Goal: Task Accomplishment & Management: Manage account settings

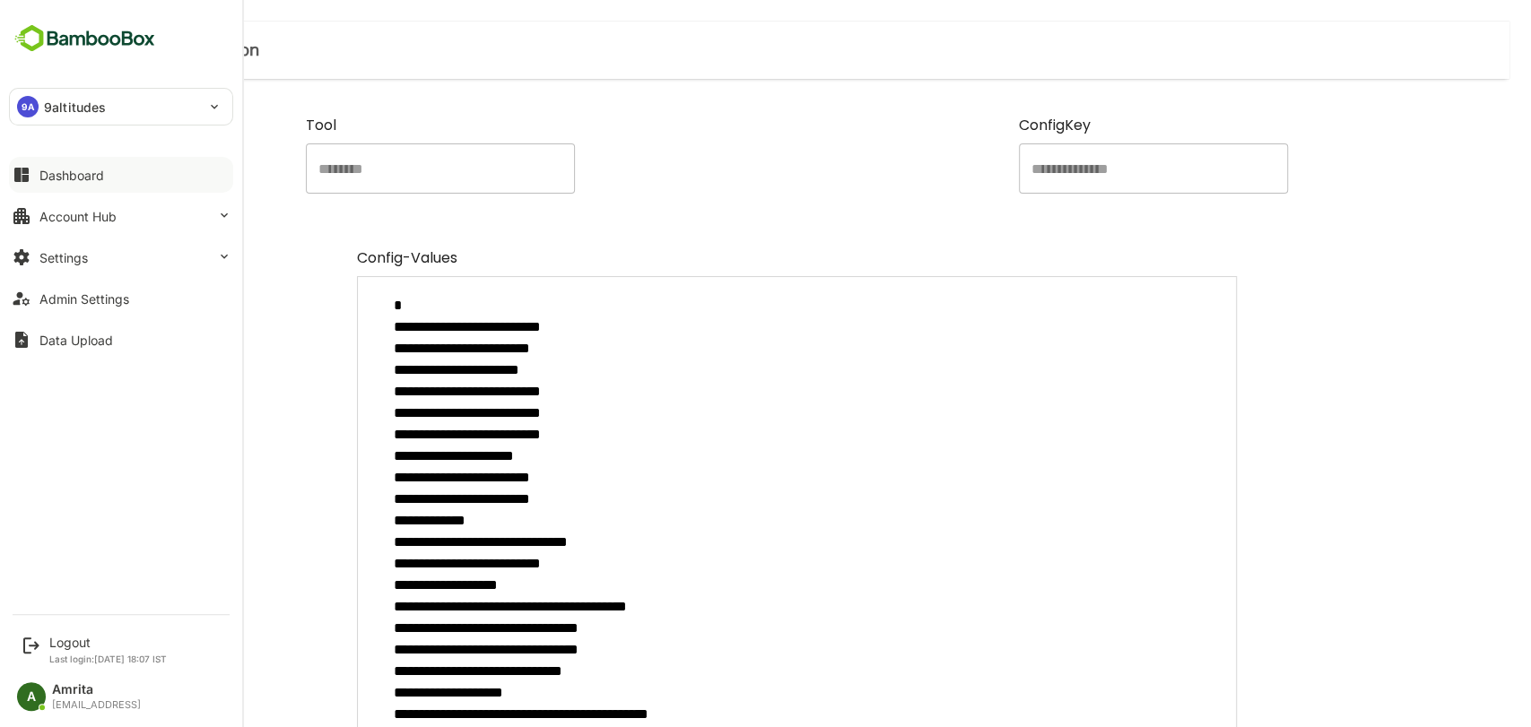
click at [53, 176] on div "Dashboard" at bounding box center [71, 175] width 65 height 15
click at [48, 217] on div "Account Hub" at bounding box center [77, 216] width 77 height 15
click at [230, 215] on icon at bounding box center [224, 215] width 14 height 14
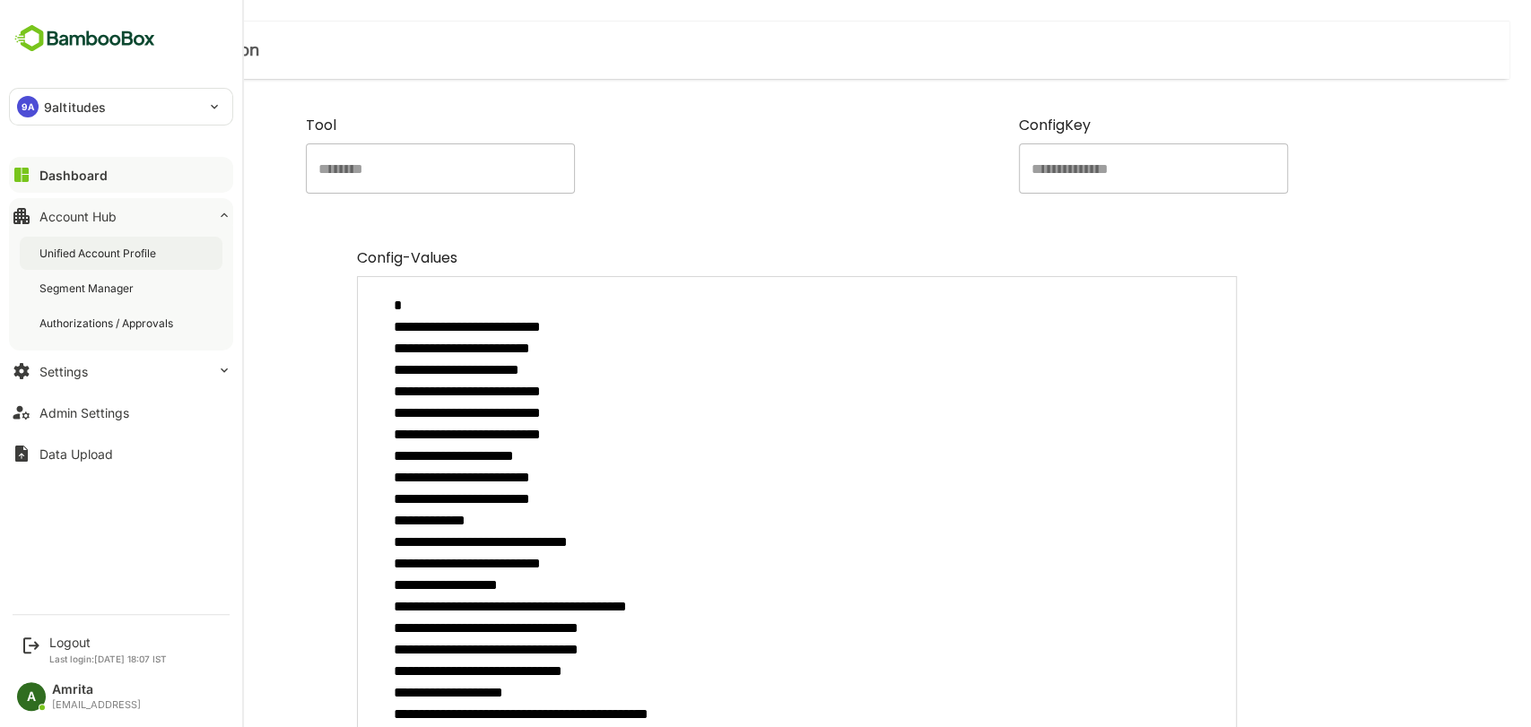
click at [132, 256] on div "Unified Account Profile" at bounding box center [99, 253] width 120 height 15
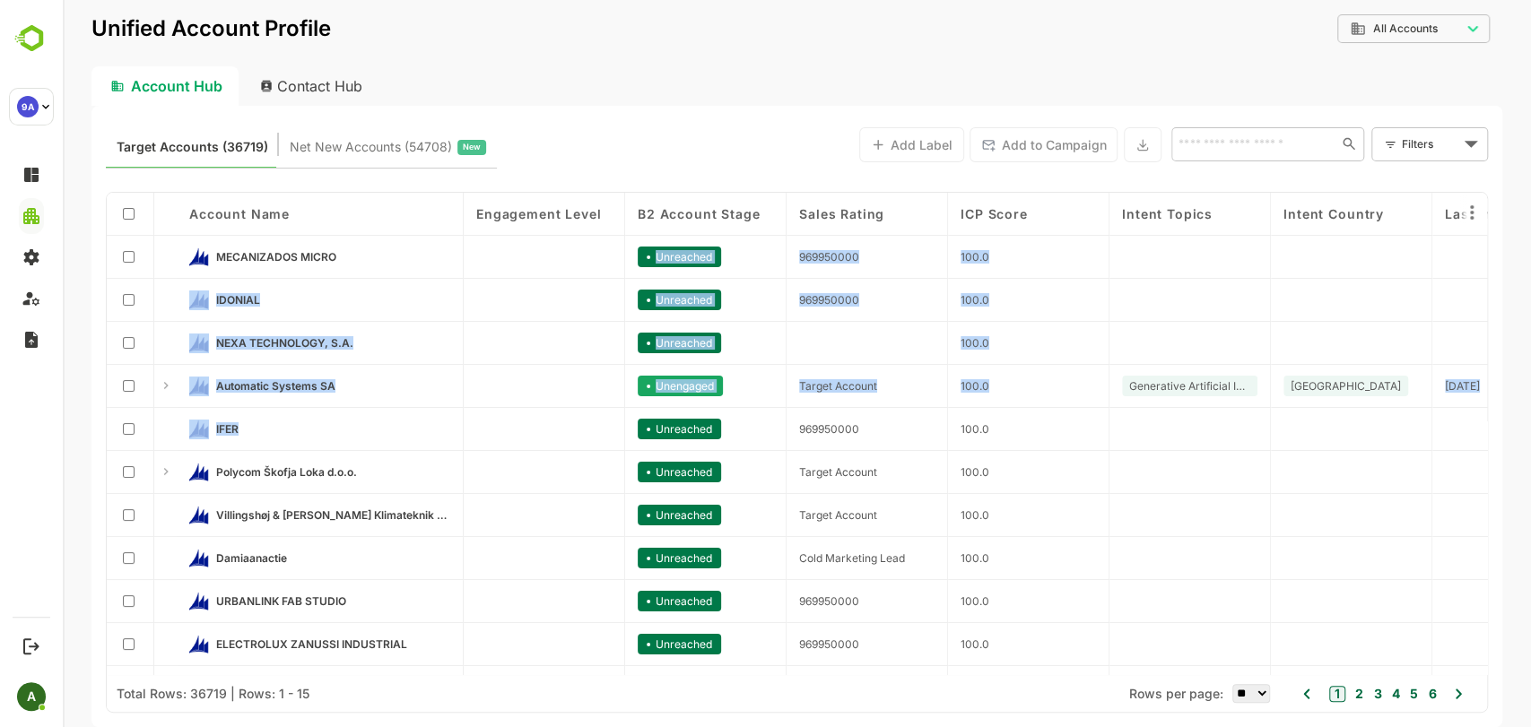
drag, startPoint x: 374, startPoint y: 253, endPoint x: 404, endPoint y: 426, distance: 175.7
click at [404, 169] on div "Account Name Engagement Level B2 Account Stage Sales Rating ICP Score Intent To…" at bounding box center [797, 434] width 1380 height 482
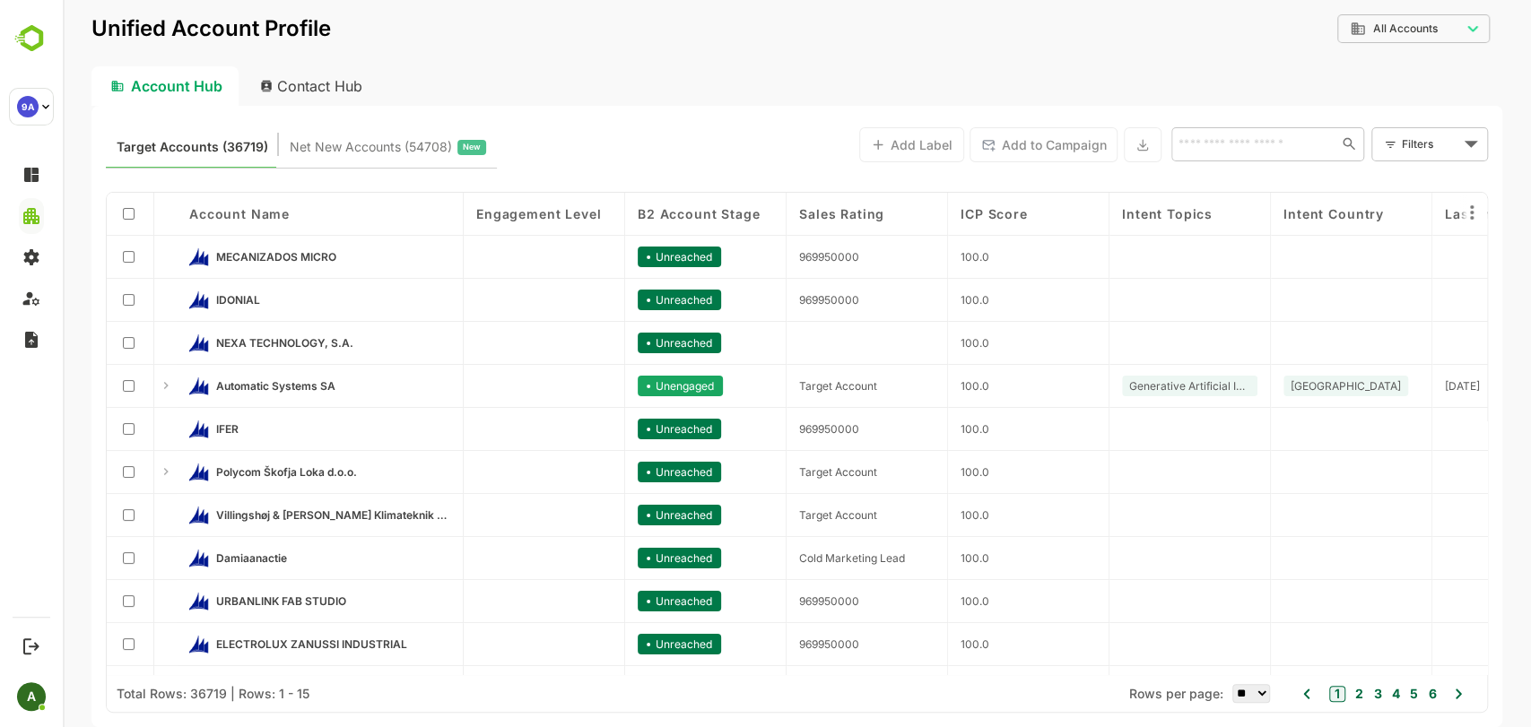
click at [576, 127] on div "Target Accounts (36719) Net New Accounts ( 54708 ) New Add Label Add to Campaig…" at bounding box center [797, 144] width 1382 height 48
drag, startPoint x: 329, startPoint y: 386, endPoint x: 213, endPoint y: 390, distance: 116.7
click at [213, 169] on div "Automatic Systems SA" at bounding box center [319, 387] width 261 height 20
click at [621, 82] on div "Account Hub Contact Hub" at bounding box center [796, 85] width 1411 height 39
drag, startPoint x: 380, startPoint y: 387, endPoint x: 215, endPoint y: 388, distance: 165.0
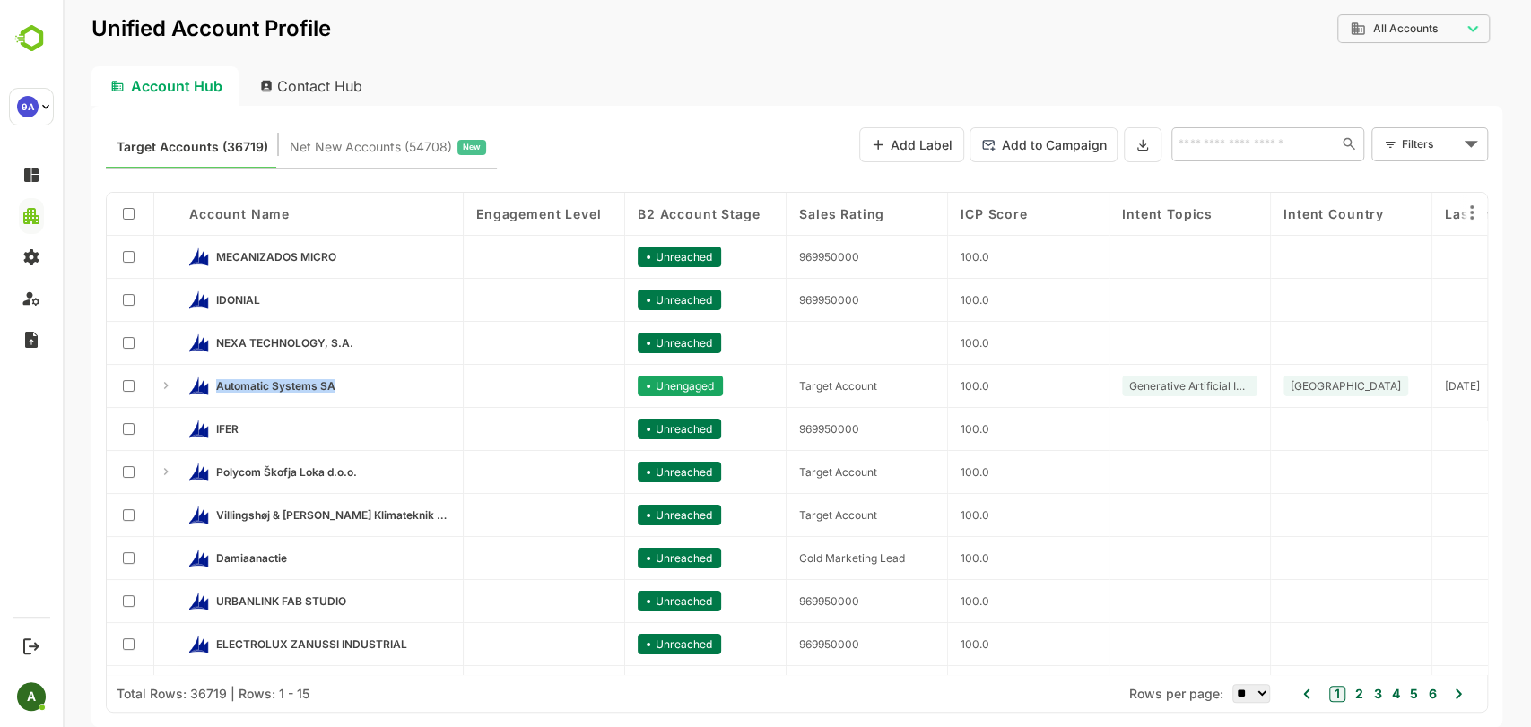
click at [216, 169] on link "Automatic Systems SA" at bounding box center [333, 387] width 234 height 20
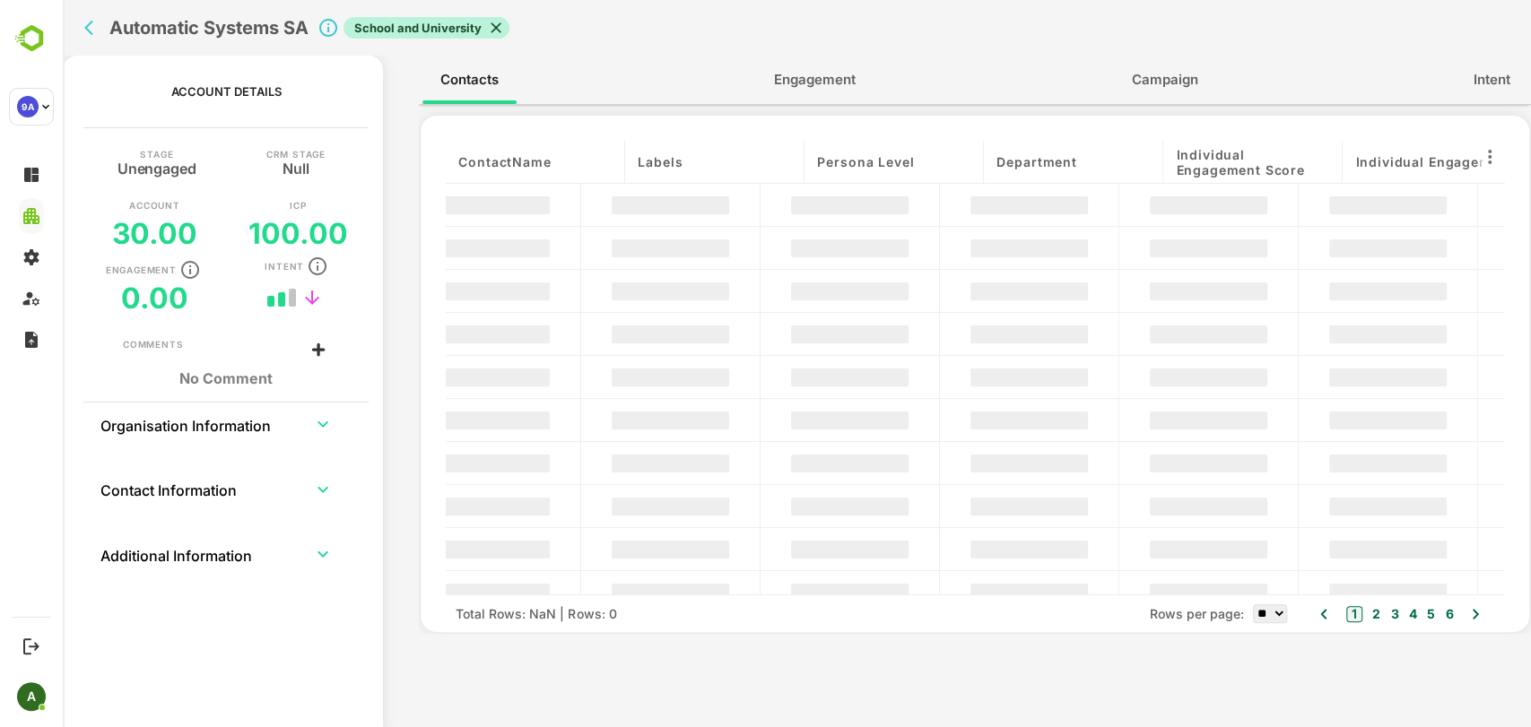
copy span "Automatic Systems SA"
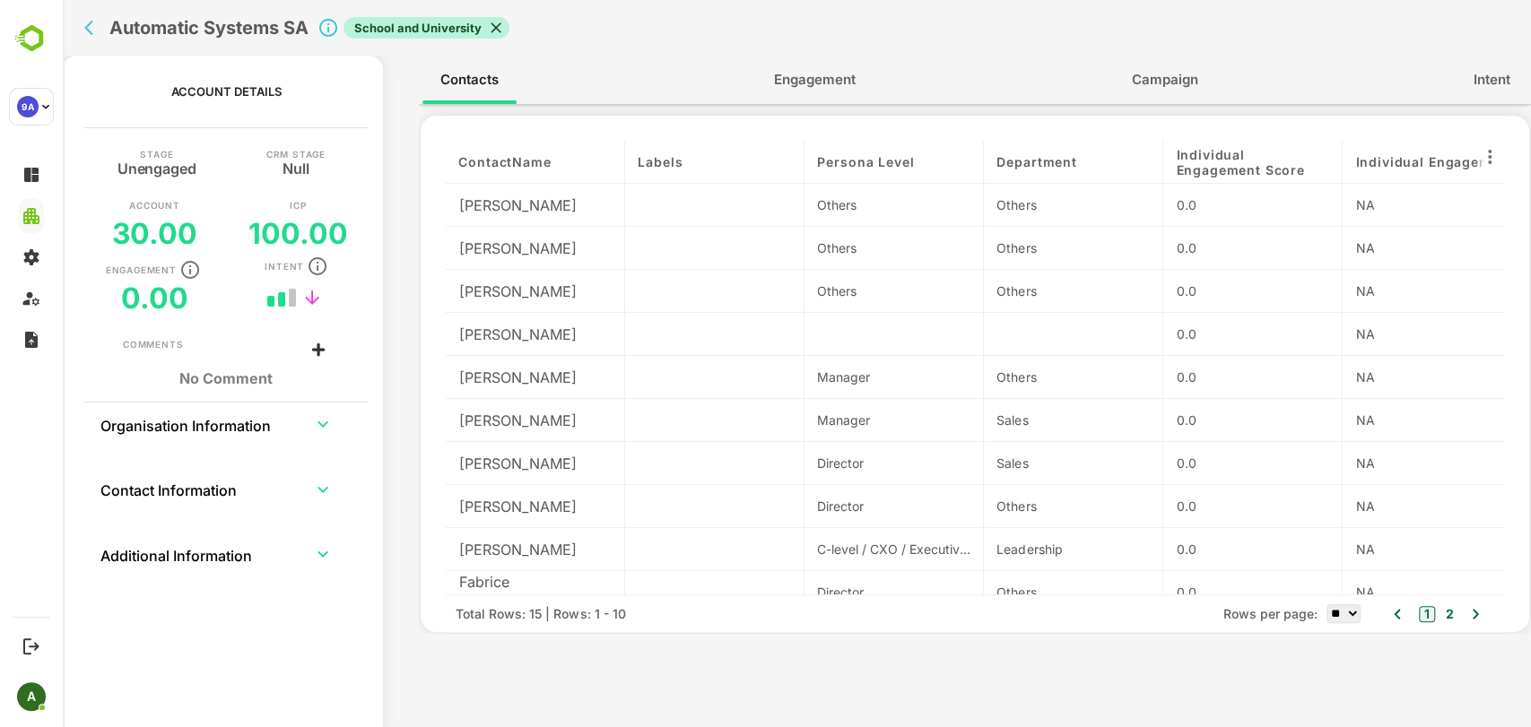
click at [273, 26] on h2 "Automatic Systems SA" at bounding box center [208, 28] width 199 height 22
copy div "Automatic Systems SA"
click at [84, 28] on icon "back" at bounding box center [93, 28] width 18 height 18
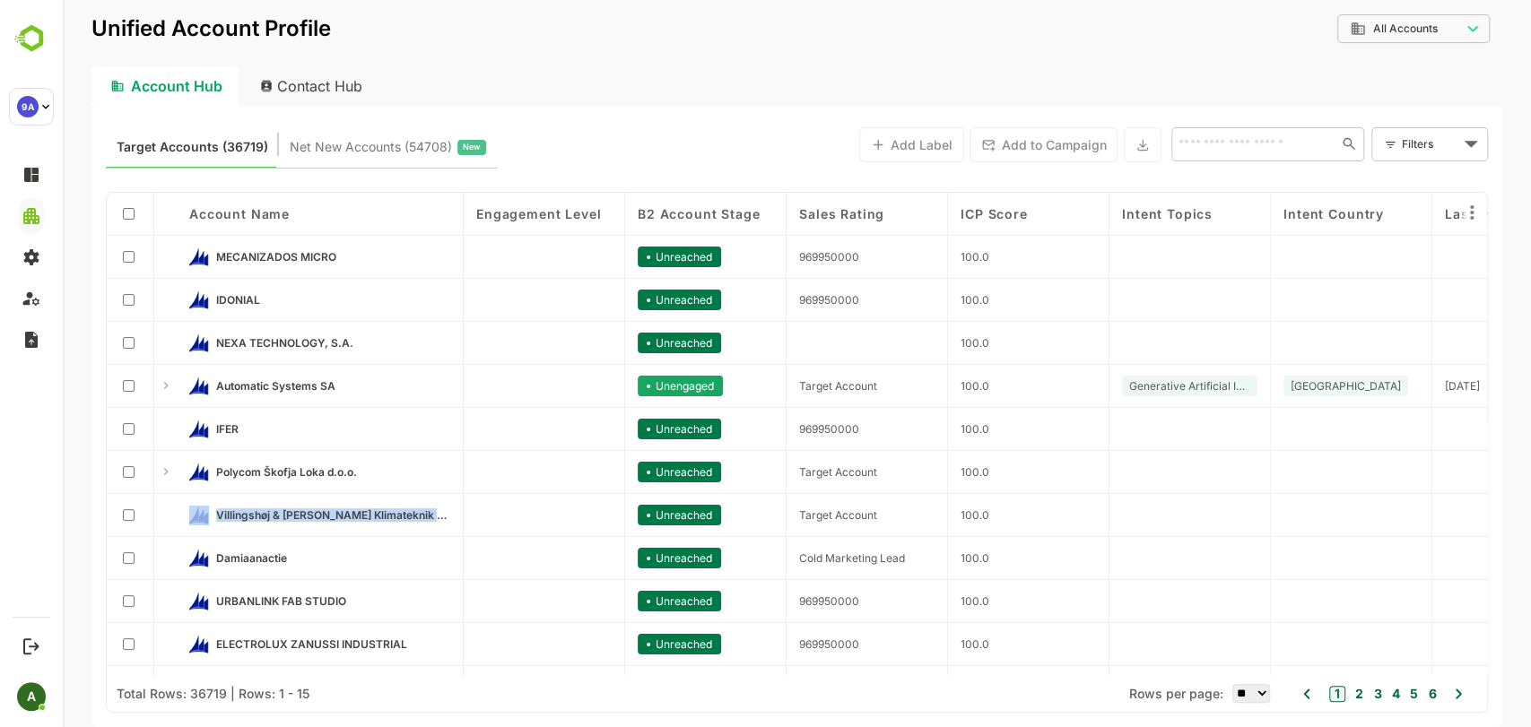
copy div "Villingshøj & Messerschmidt Klimateknik ApS"
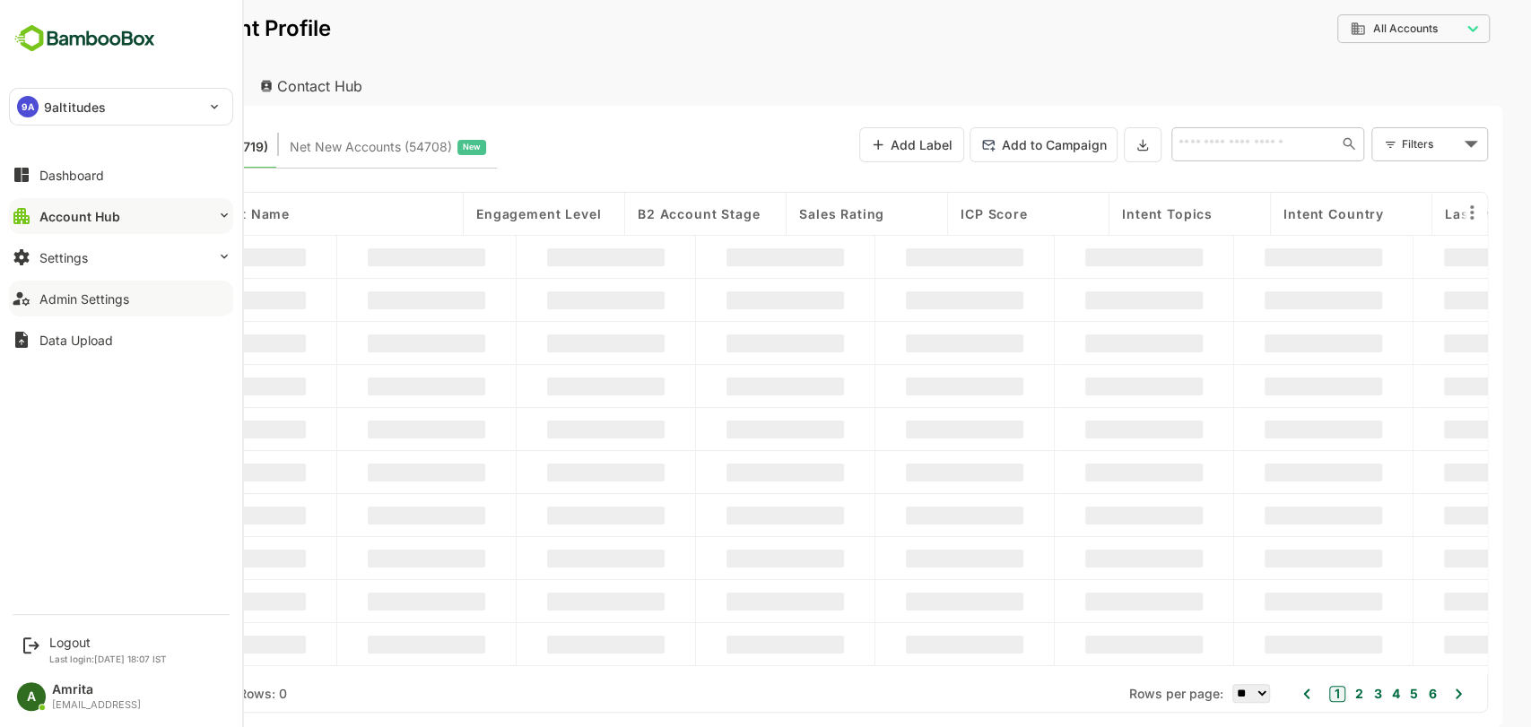
click at [74, 169] on div "Admin Settings" at bounding box center [84, 298] width 90 height 15
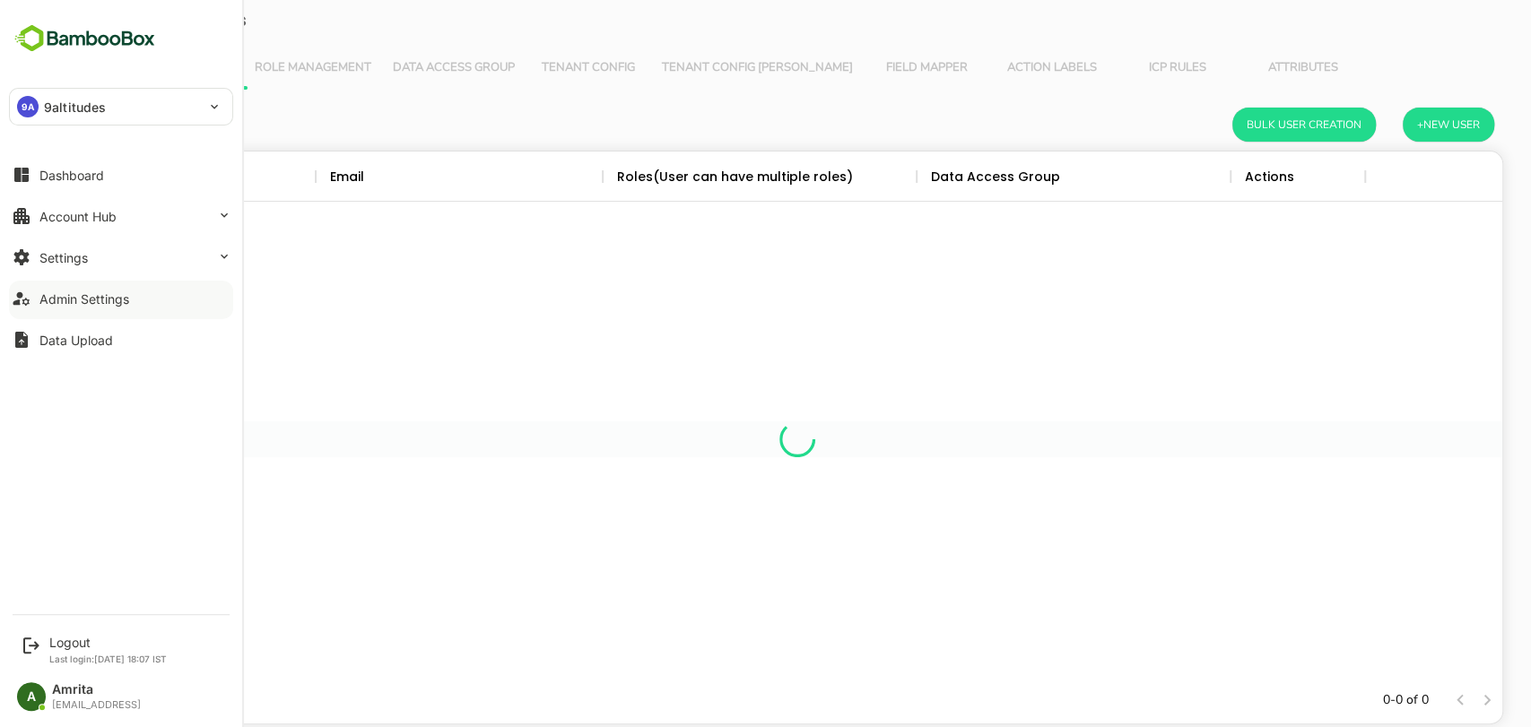
scroll to position [509, 1380]
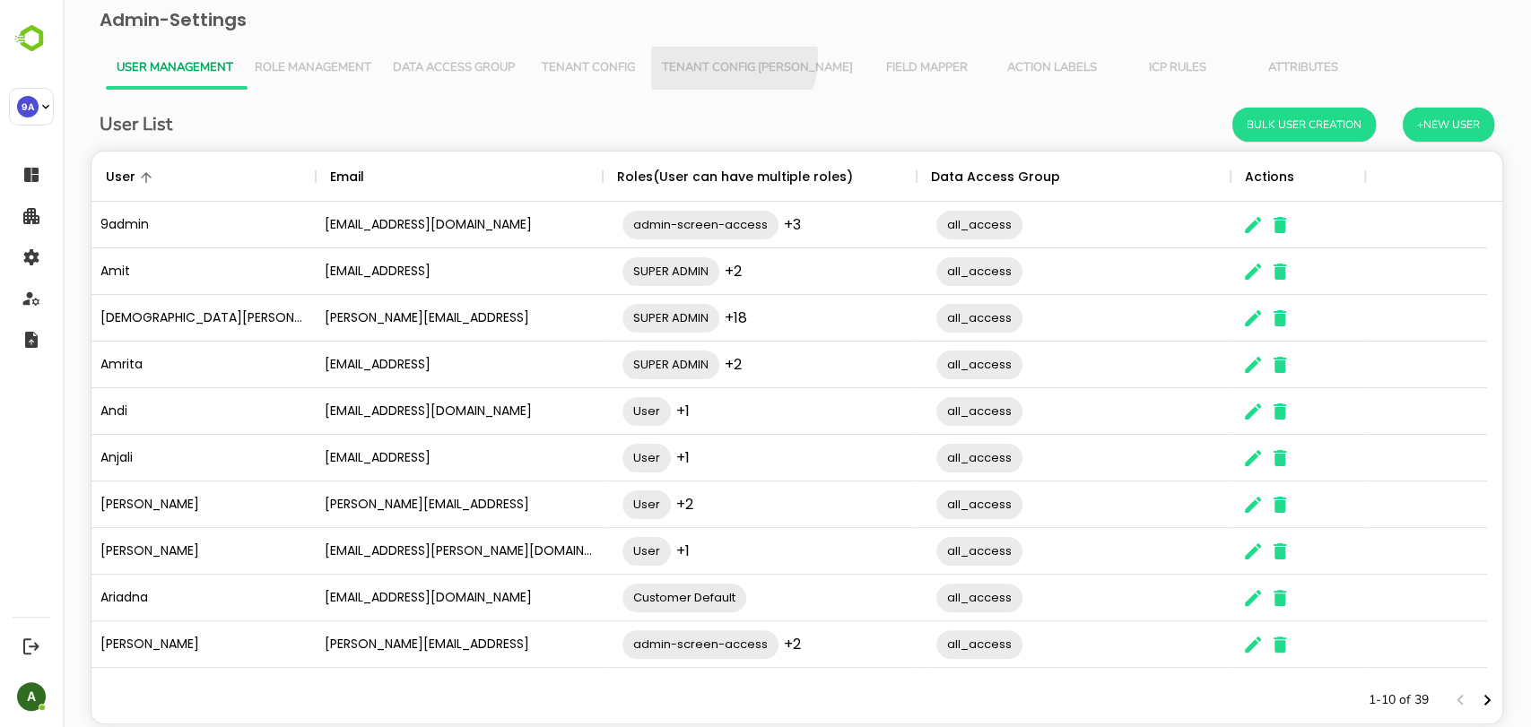
click at [731, 61] on span "Tenant Config Json" at bounding box center [757, 68] width 191 height 14
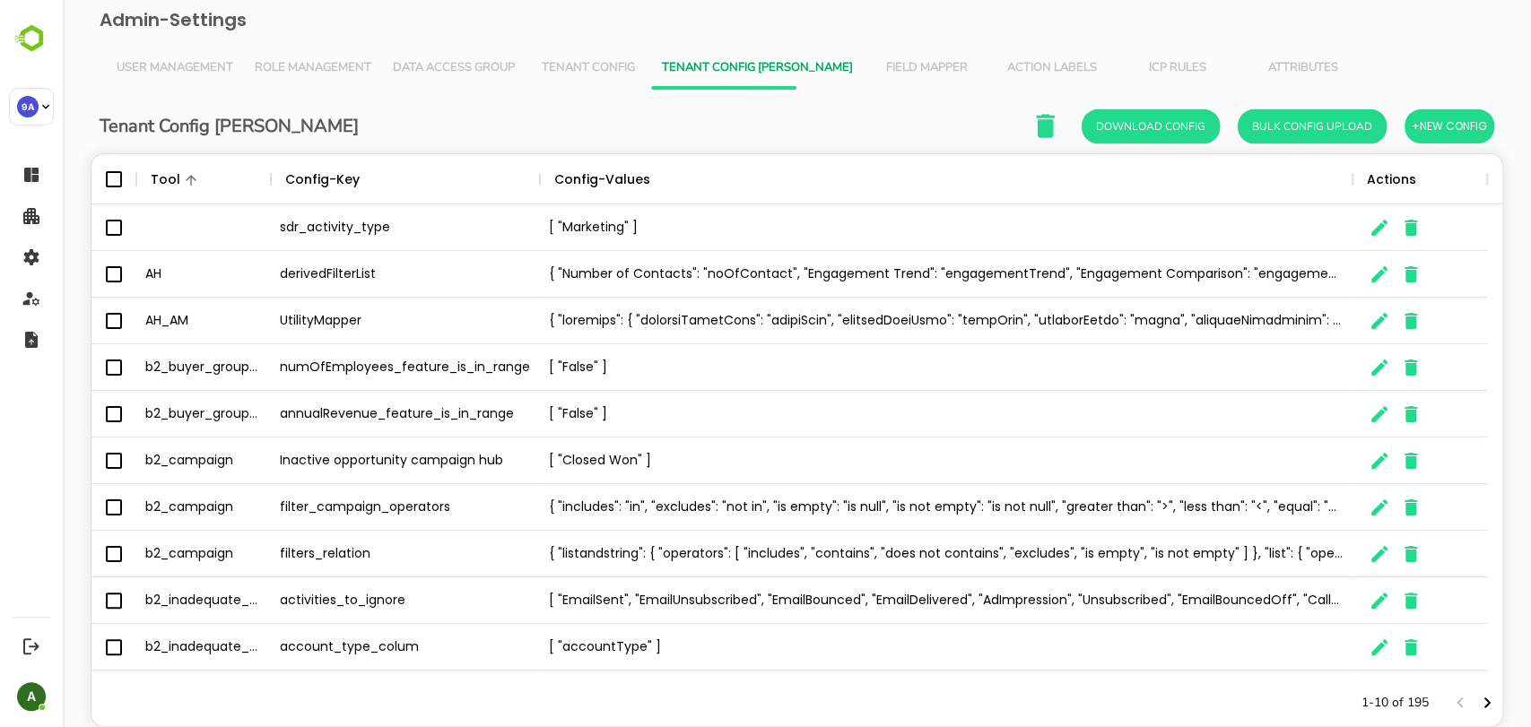
click at [874, 66] on span "Field Mapper" at bounding box center [926, 68] width 104 height 14
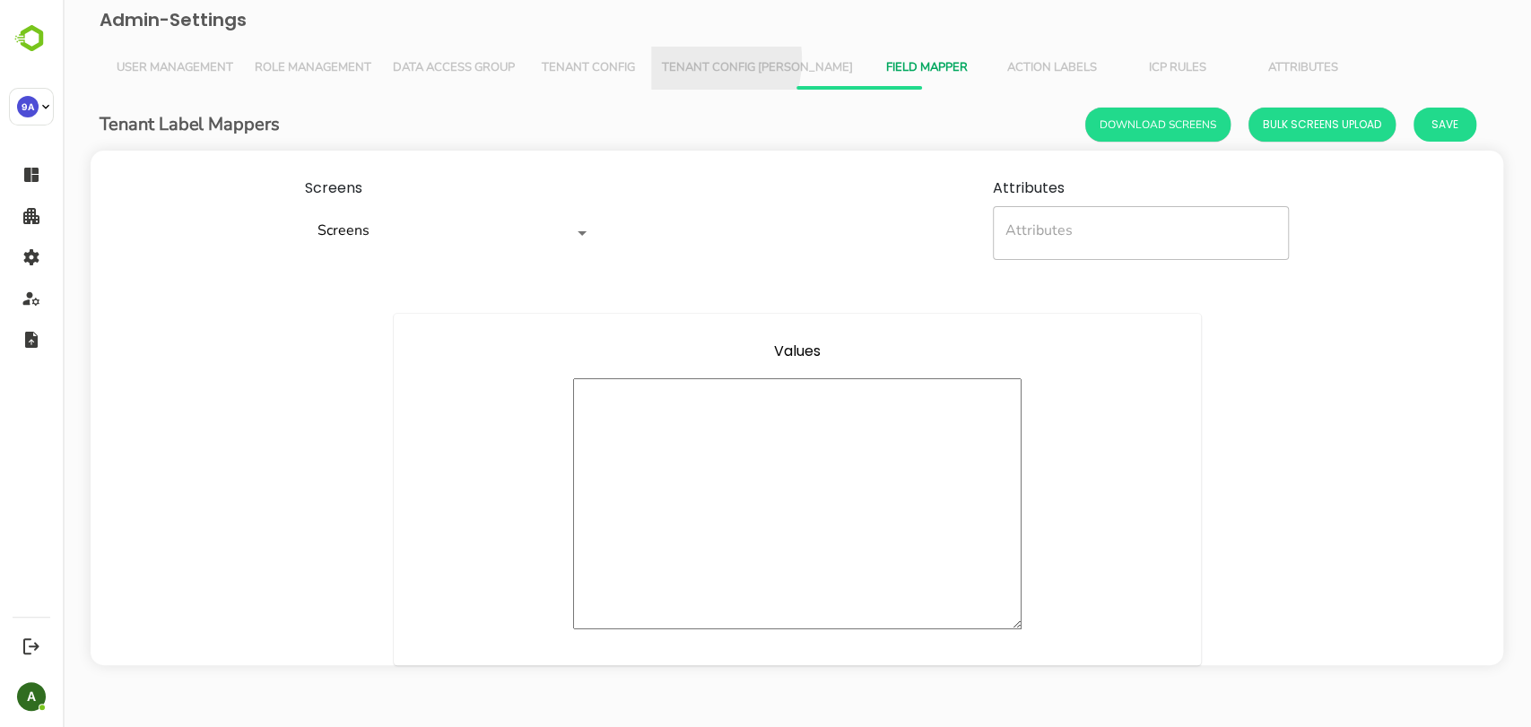
click at [686, 61] on span "Tenant Config Json" at bounding box center [757, 68] width 191 height 14
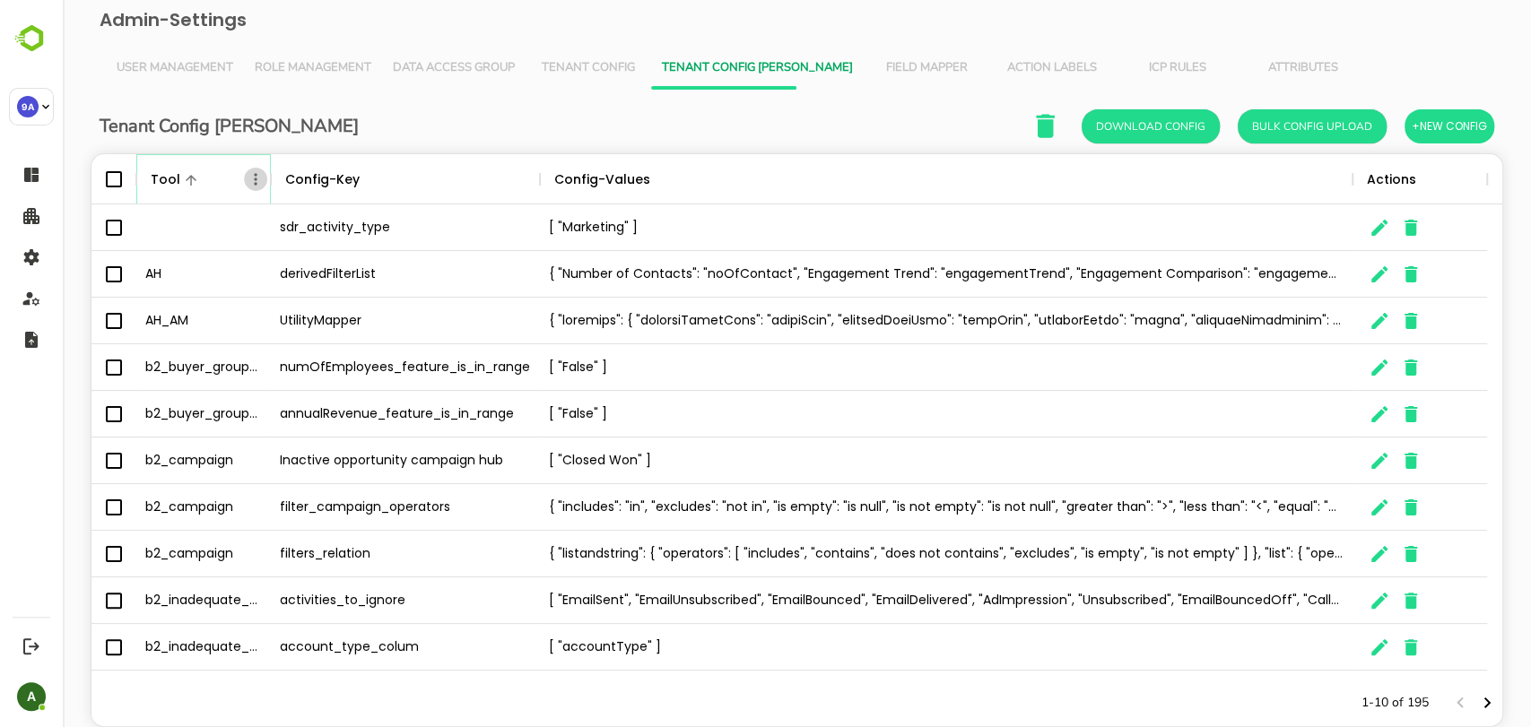
click at [253, 169] on icon "Menu" at bounding box center [256, 179] width 18 height 18
click at [201, 169] on li "Filter" at bounding box center [205, 310] width 124 height 32
click at [382, 169] on input "Value" at bounding box center [454, 246] width 170 height 26
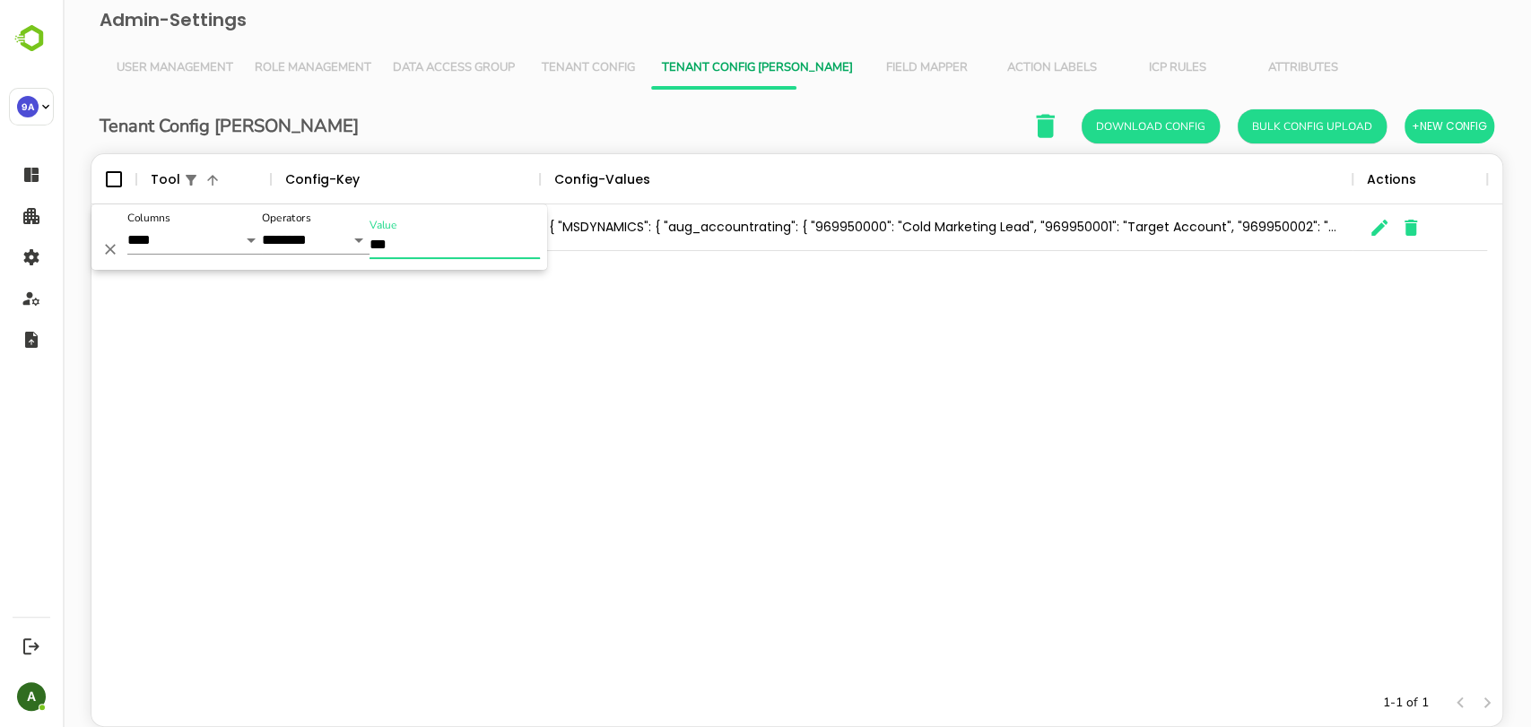
type input "***"
click at [539, 169] on div "FieldReplacement FieldTransformRules { "MSDYNAMICS": { "aug_accountrating": { "…" at bounding box center [796, 441] width 1411 height 475
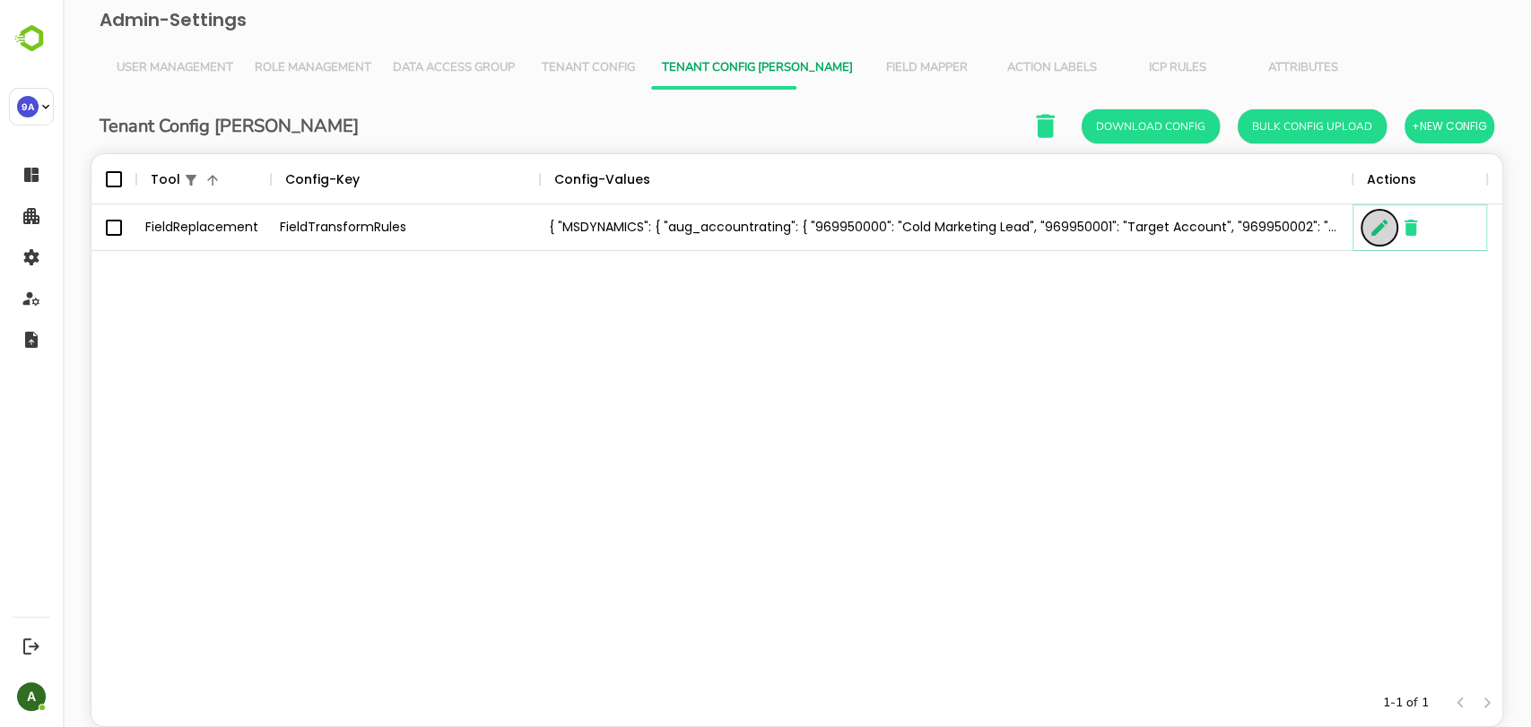
click at [1377, 169] on icon "The User Data" at bounding box center [1379, 228] width 16 height 16
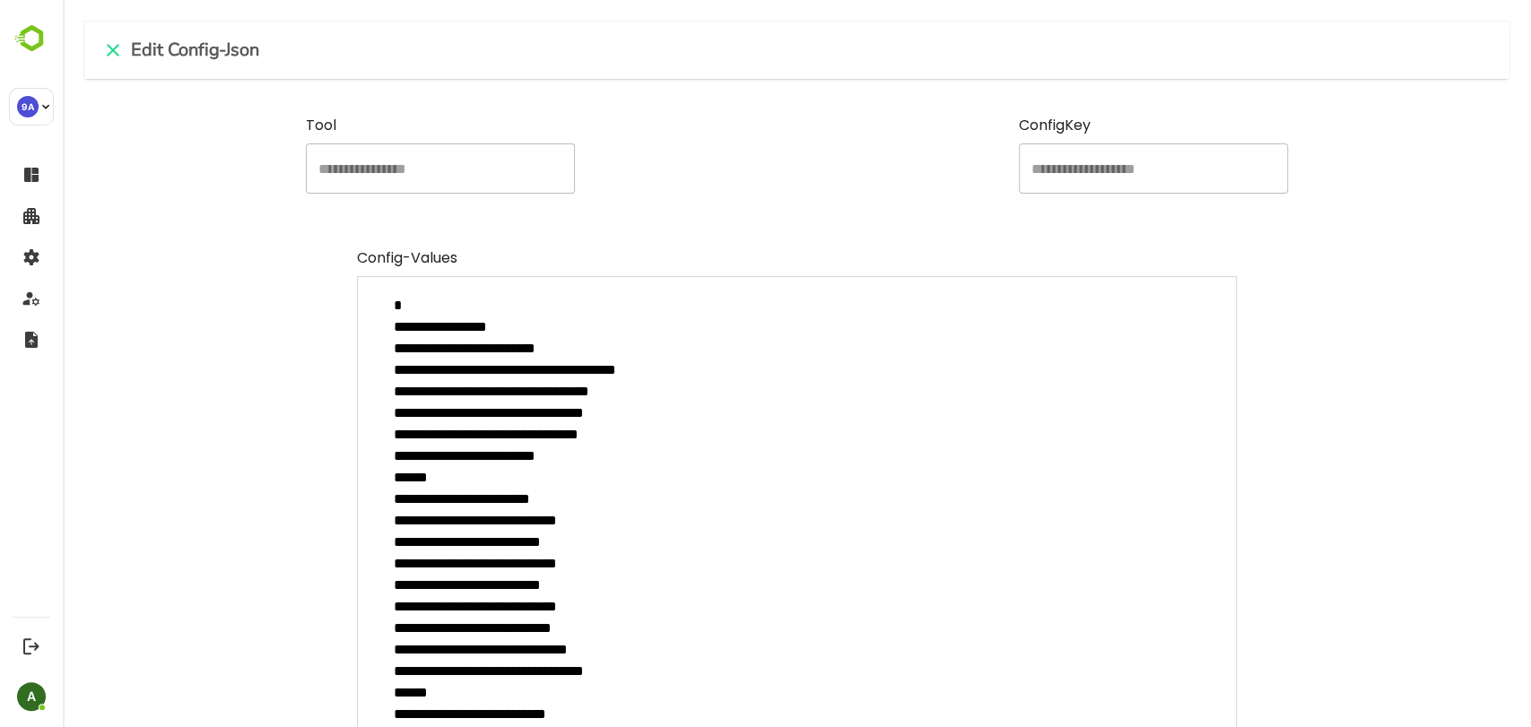
type textarea "*"
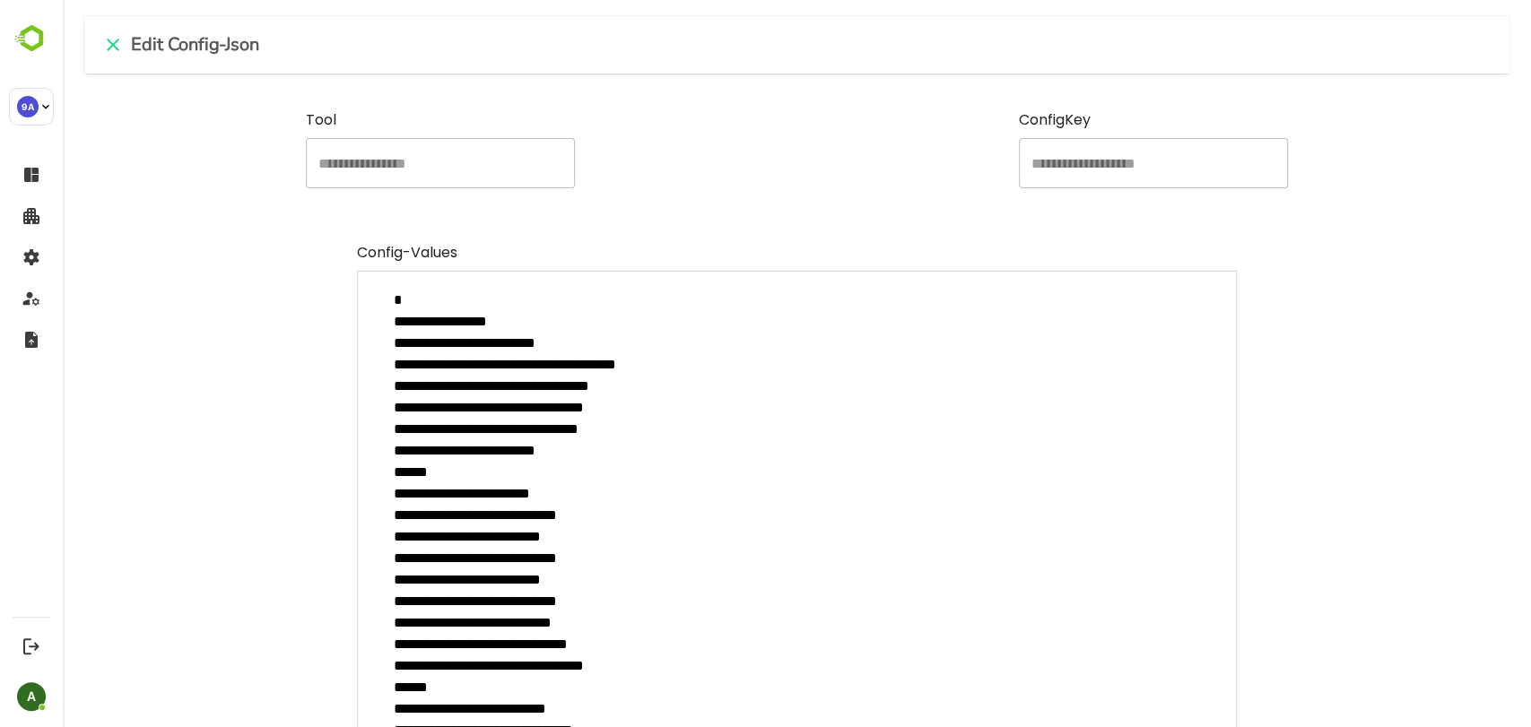
scroll to position [0, 0]
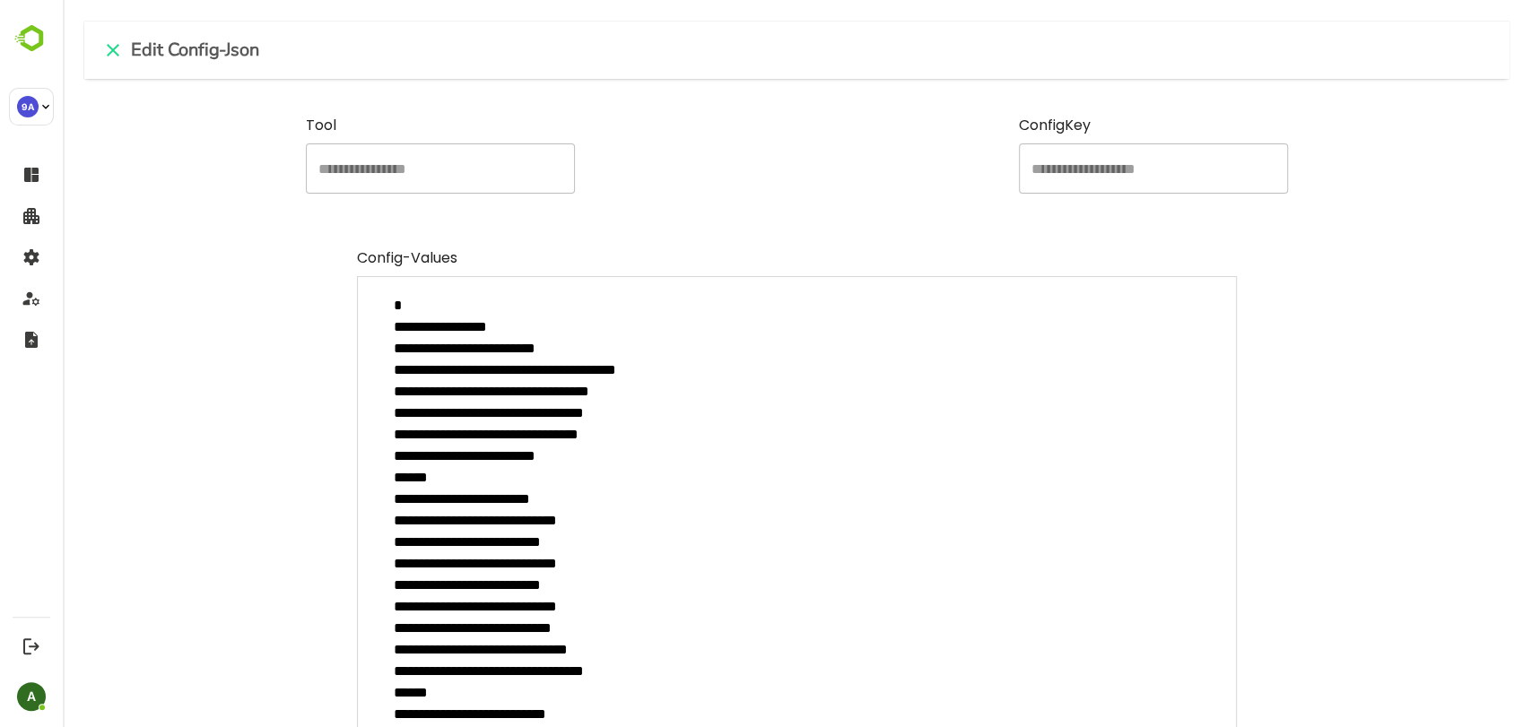
click at [474, 169] on textarea "**********" at bounding box center [797, 645] width 881 height 739
click at [491, 169] on textarea "**********" at bounding box center [797, 645] width 881 height 739
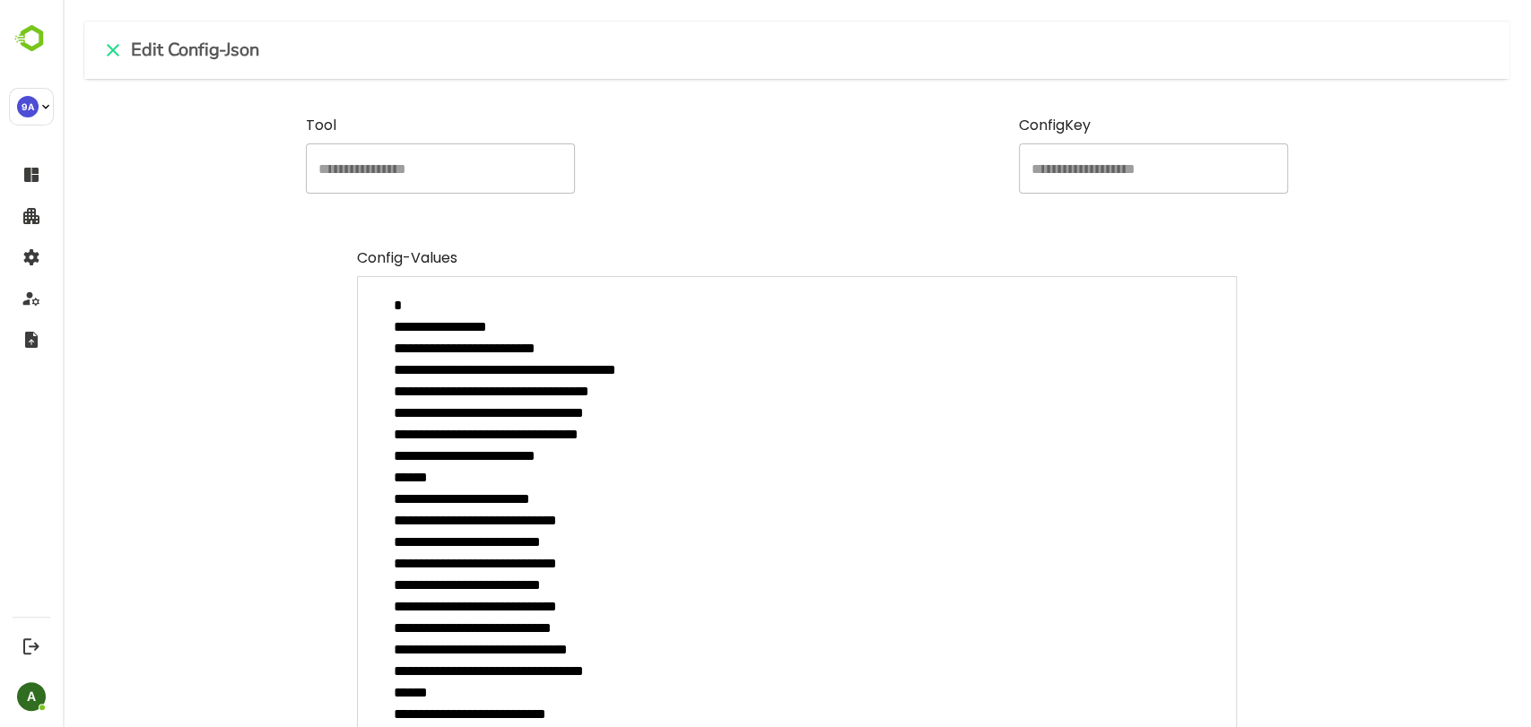
click at [438, 169] on textarea "**********" at bounding box center [797, 645] width 881 height 739
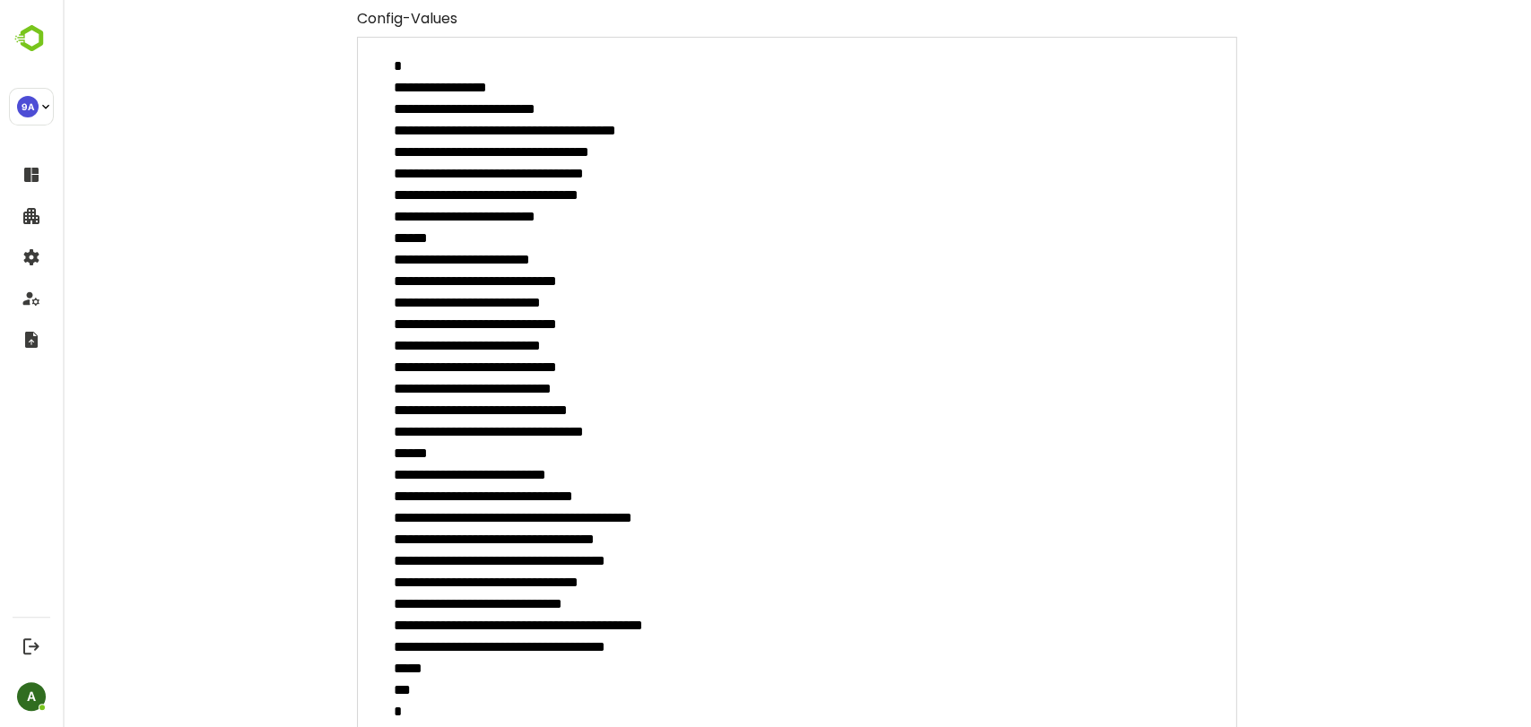
scroll to position [265, 0]
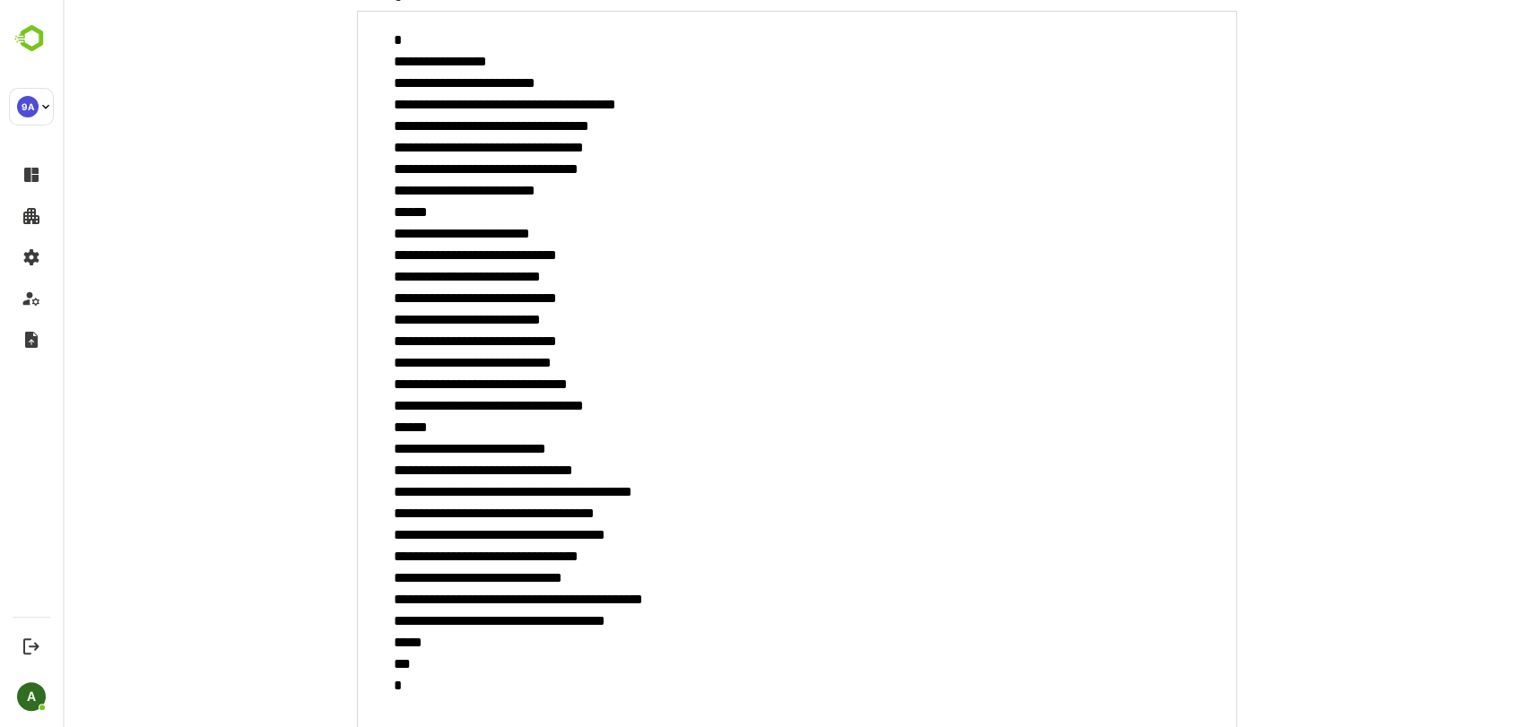
click at [472, 169] on textarea "**********" at bounding box center [797, 380] width 881 height 739
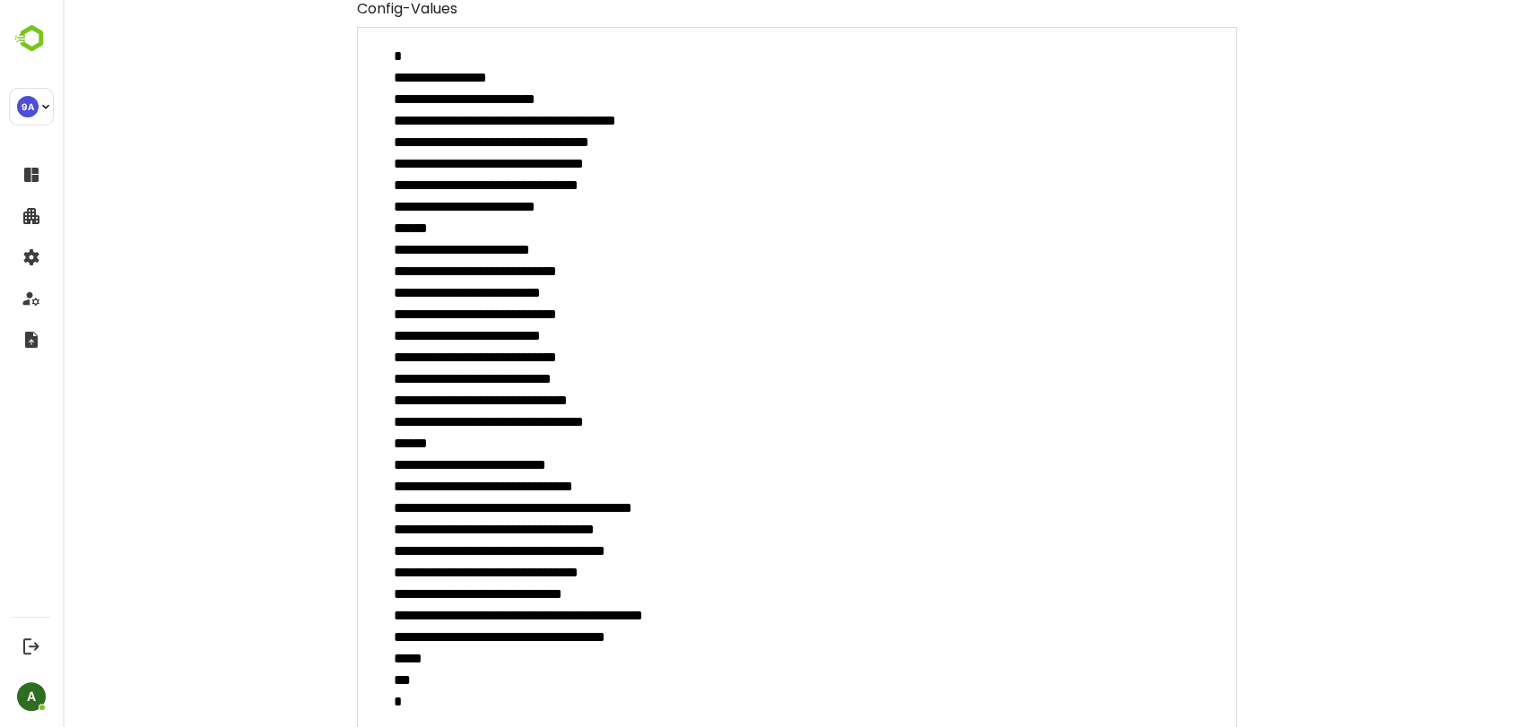
scroll to position [246, 0]
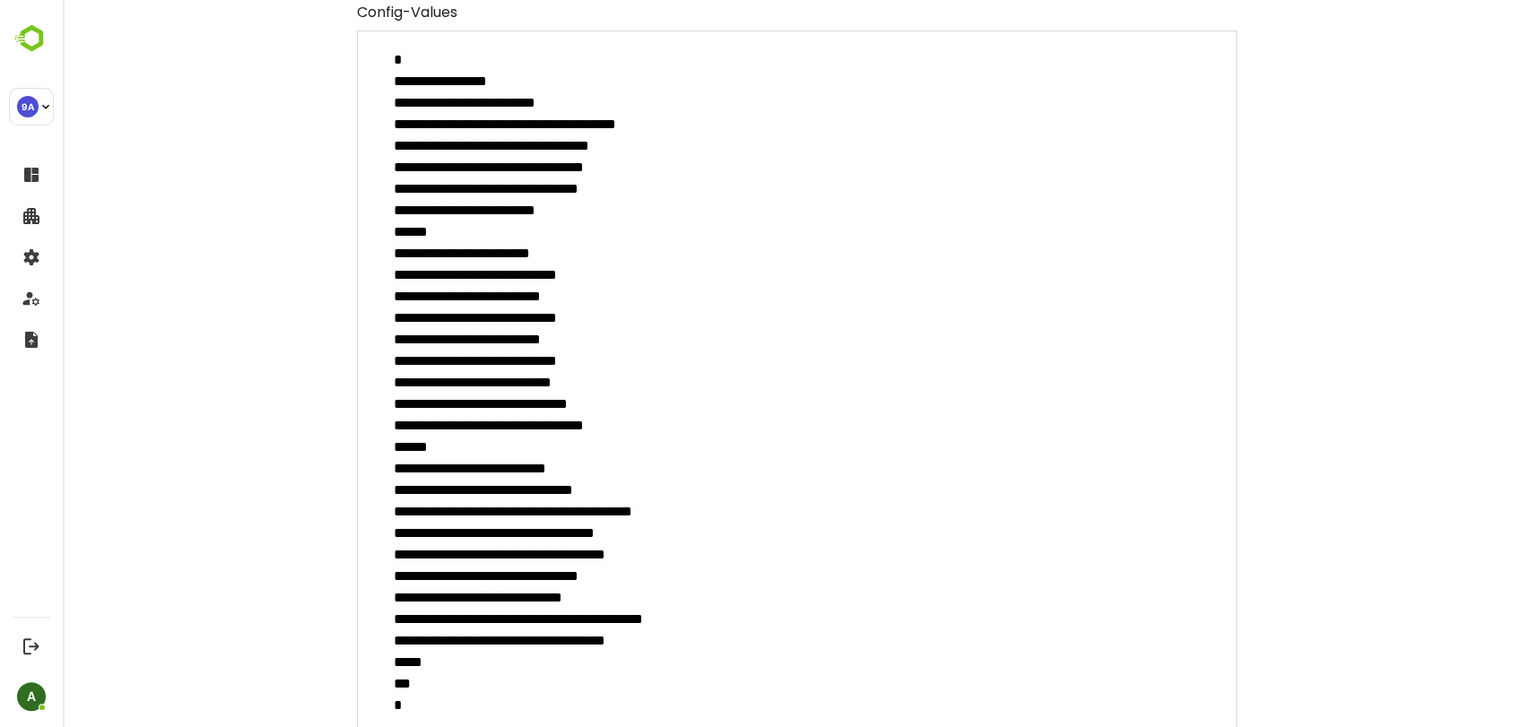
click at [1349, 169] on div "**********" at bounding box center [797, 386] width 1175 height 768
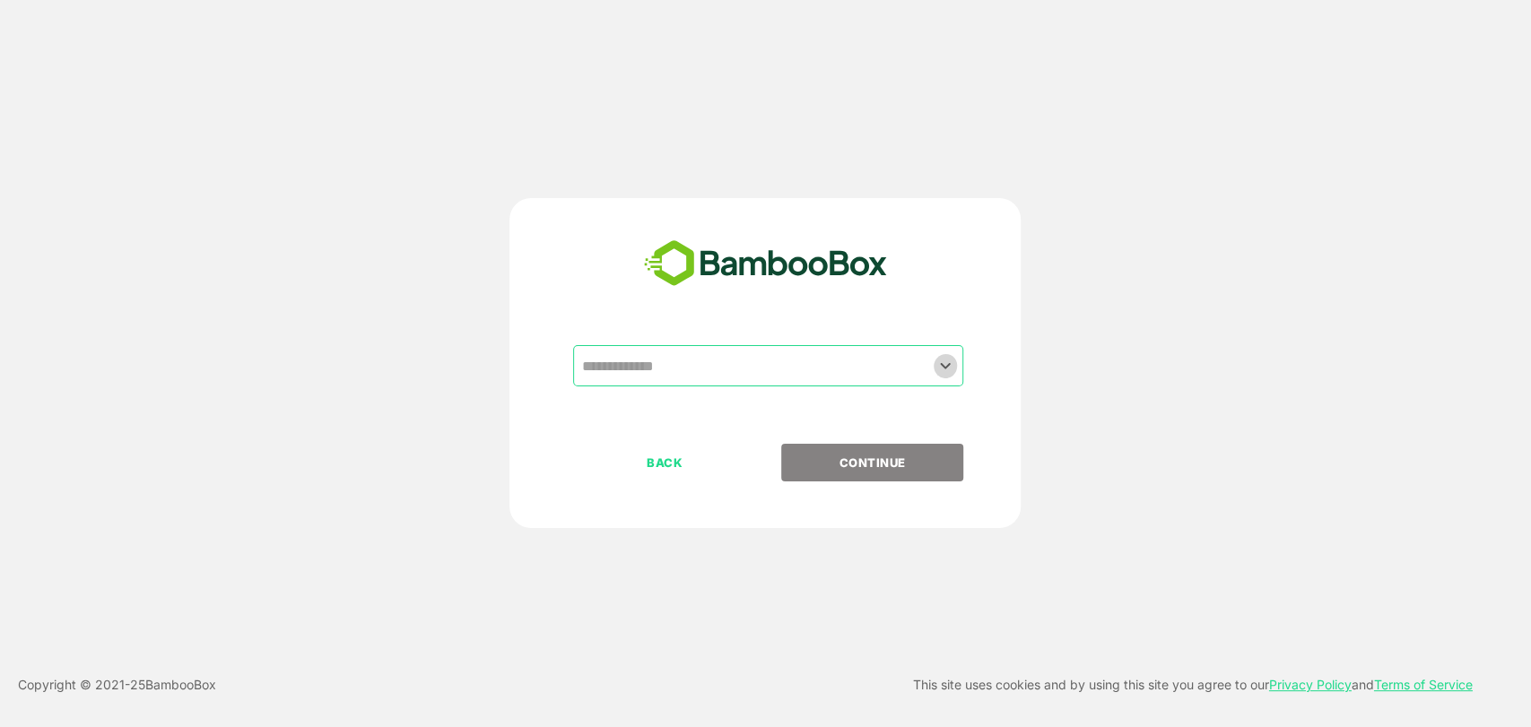
click at [955, 169] on button "Open" at bounding box center [945, 365] width 24 height 24
click at [1121, 169] on div "​ BACK CONTINUE" at bounding box center [765, 363] width 1225 height 330
